Goal: Task Accomplishment & Management: Complete application form

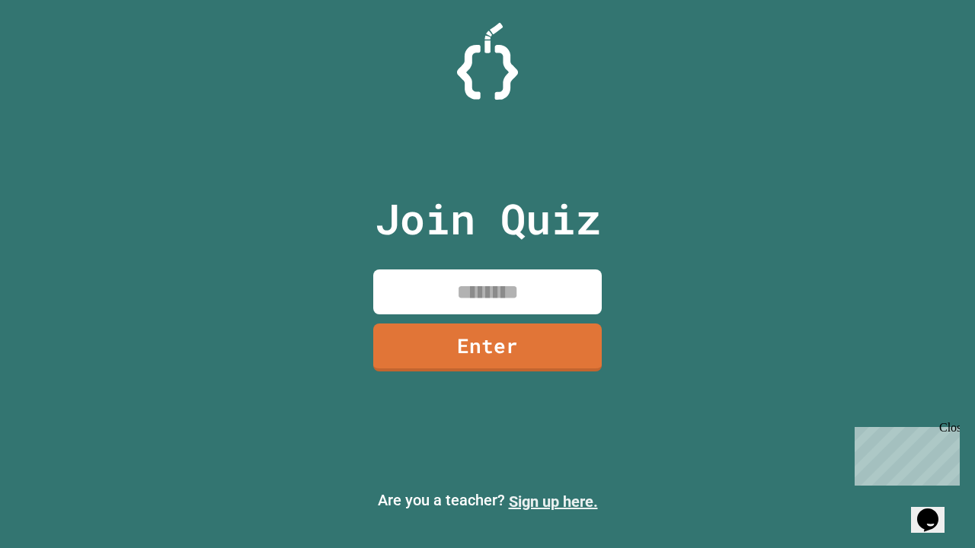
click at [553, 502] on link "Sign up here." at bounding box center [553, 502] width 89 height 18
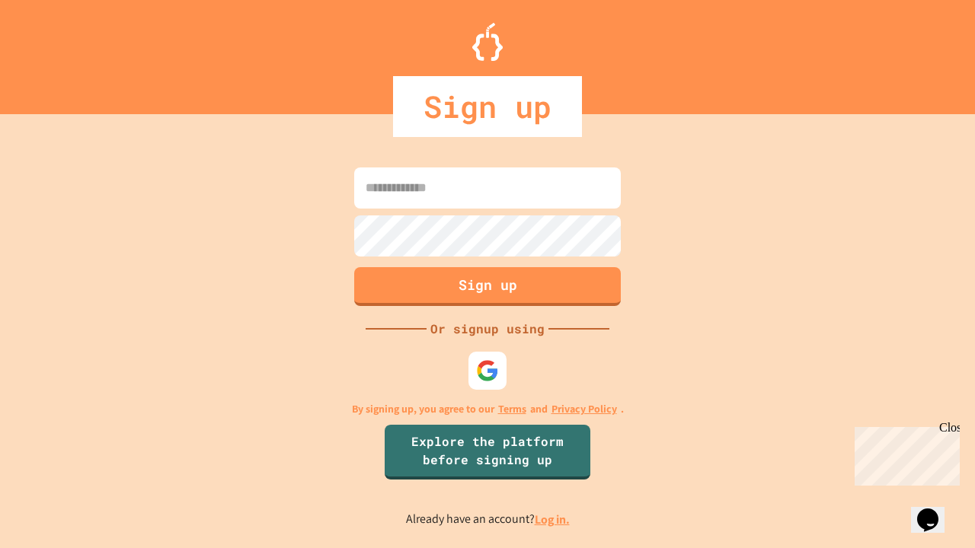
click at [553, 519] on link "Log in." at bounding box center [552, 520] width 35 height 16
